Goal: Task Accomplishment & Management: Use online tool/utility

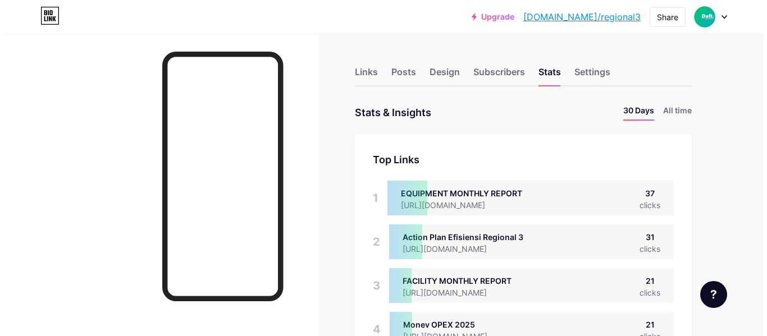
scroll to position [560831, 560409]
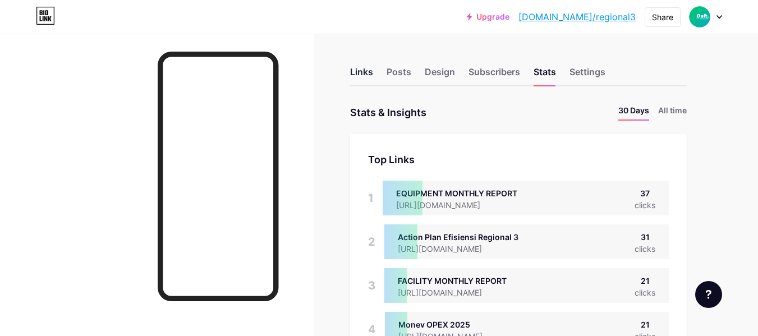
click at [360, 70] on div "Links" at bounding box center [361, 75] width 23 height 20
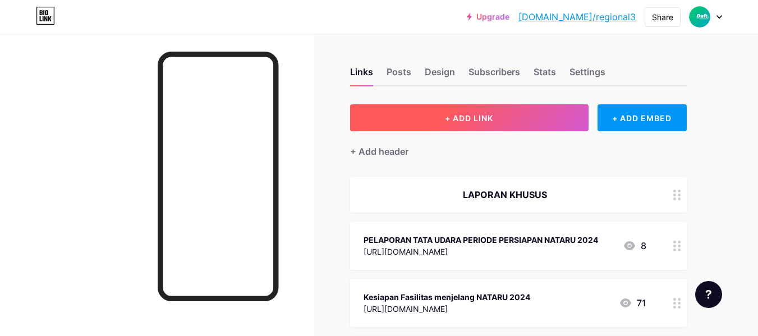
click at [445, 118] on span "+ ADD LINK" at bounding box center [469, 118] width 48 height 10
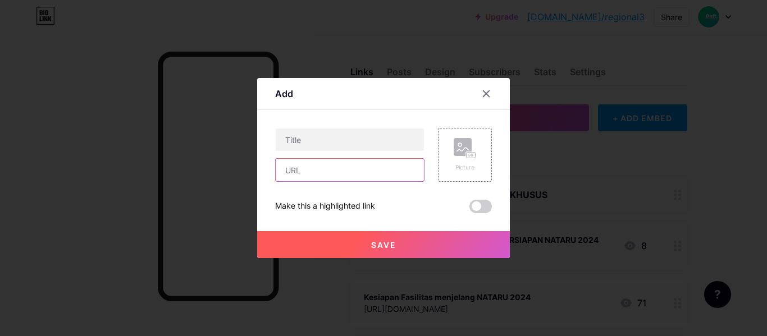
click at [329, 174] on input "text" at bounding box center [350, 170] width 148 height 22
paste input "[URL][DOMAIN_NAME]"
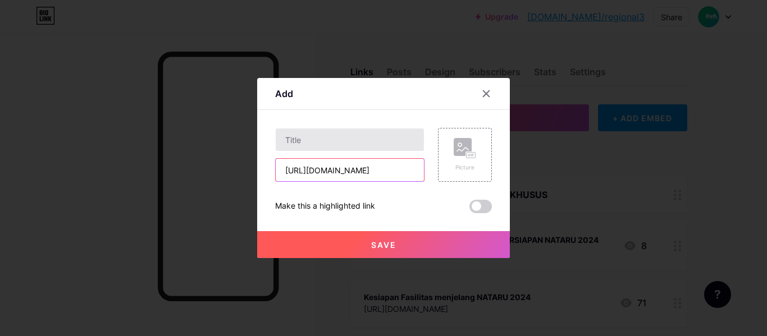
type input "[URL][DOMAIN_NAME]"
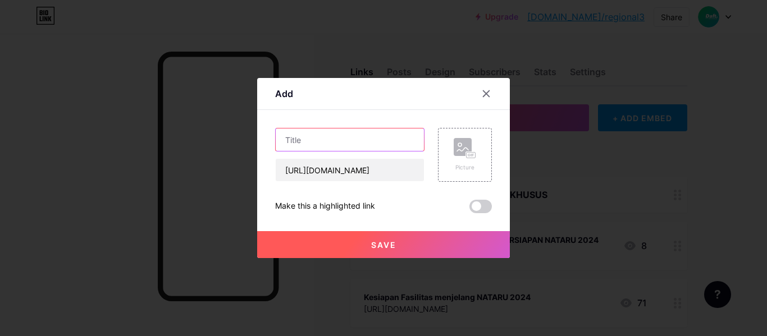
click at [328, 140] on input "text" at bounding box center [350, 140] width 148 height 22
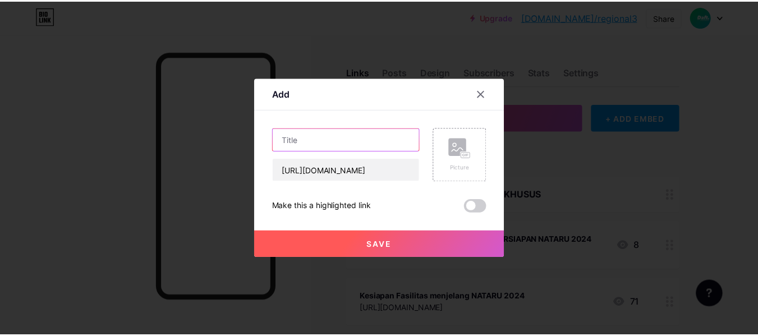
scroll to position [0, 0]
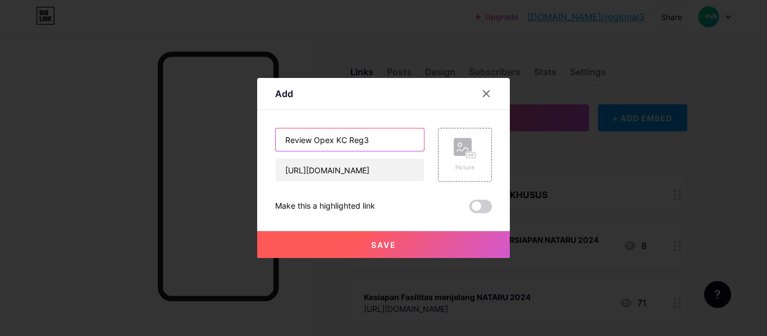
click at [315, 142] on input "Review Opex KC Reg3" at bounding box center [350, 140] width 148 height 22
type input "Review usulan Opex KC Reg3"
drag, startPoint x: 423, startPoint y: 242, endPoint x: 428, endPoint y: 245, distance: 6.0
click at [426, 244] on button "Save" at bounding box center [383, 244] width 253 height 27
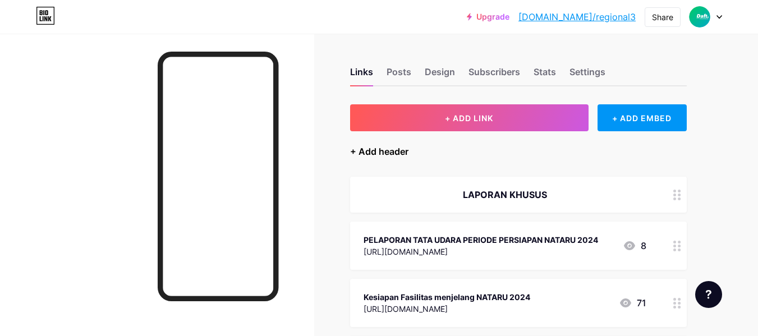
click at [379, 145] on div "+ Add header" at bounding box center [379, 151] width 58 height 13
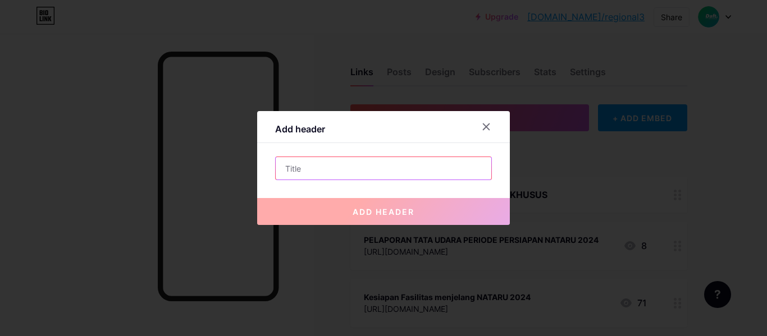
click at [386, 167] on input "text" at bounding box center [383, 168] width 215 height 22
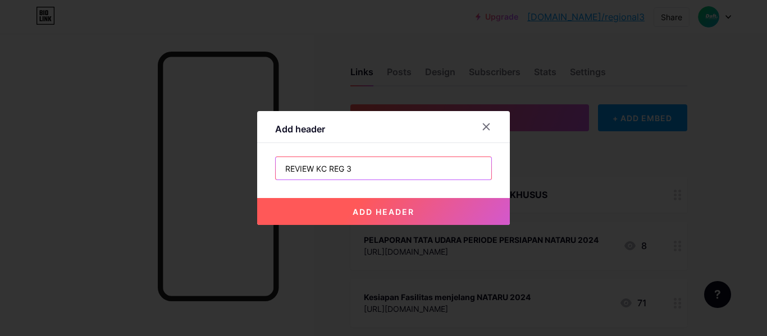
type input "REVIEW KC REG 3"
click at [394, 212] on span "add header" at bounding box center [383, 212] width 62 height 10
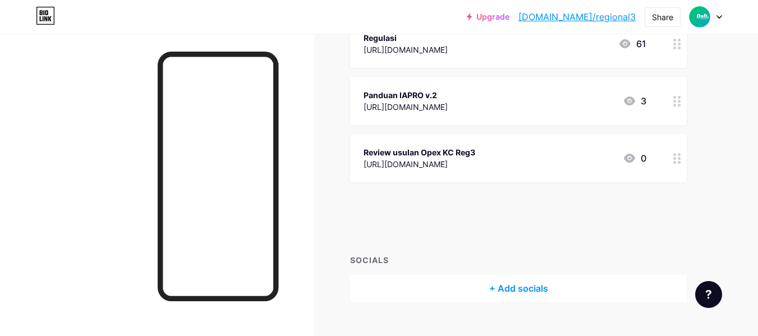
scroll to position [3195, 0]
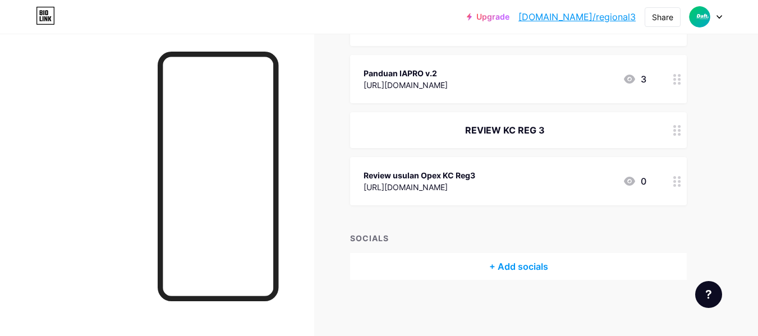
click at [608, 19] on link "[DOMAIN_NAME]/regional3" at bounding box center [577, 16] width 117 height 13
